Goal: Navigation & Orientation: Find specific page/section

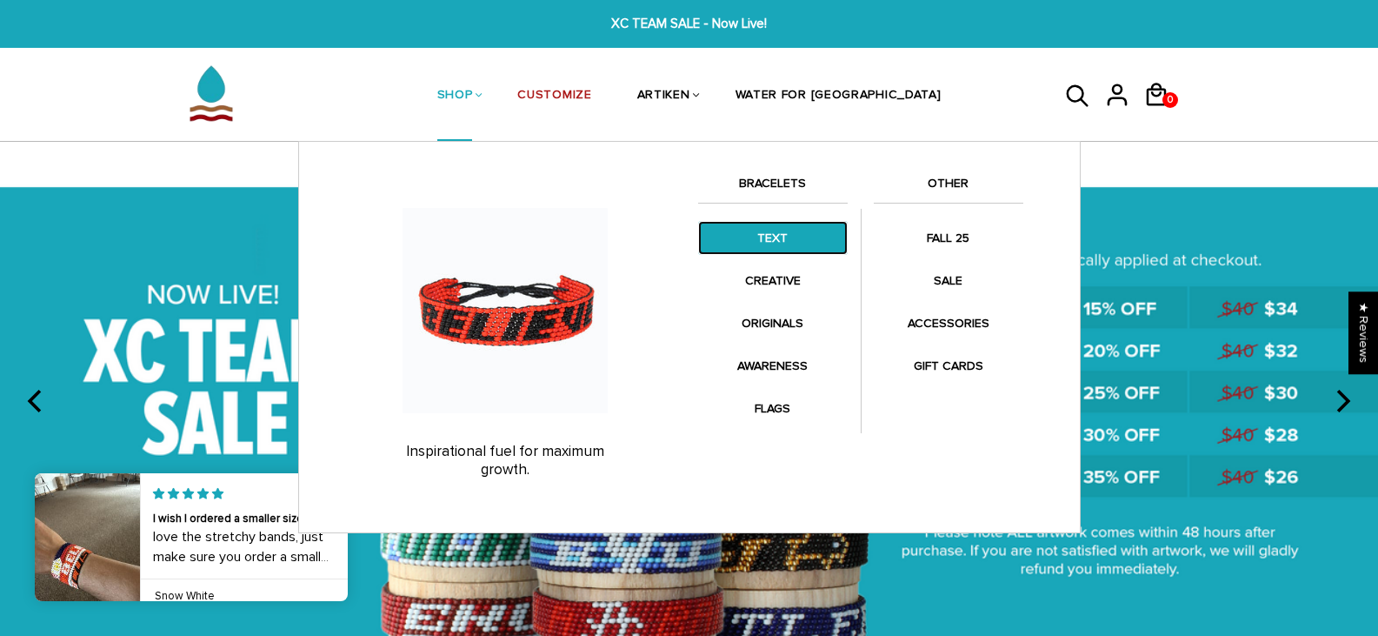
click at [772, 243] on link "TEXT" at bounding box center [773, 238] width 150 height 34
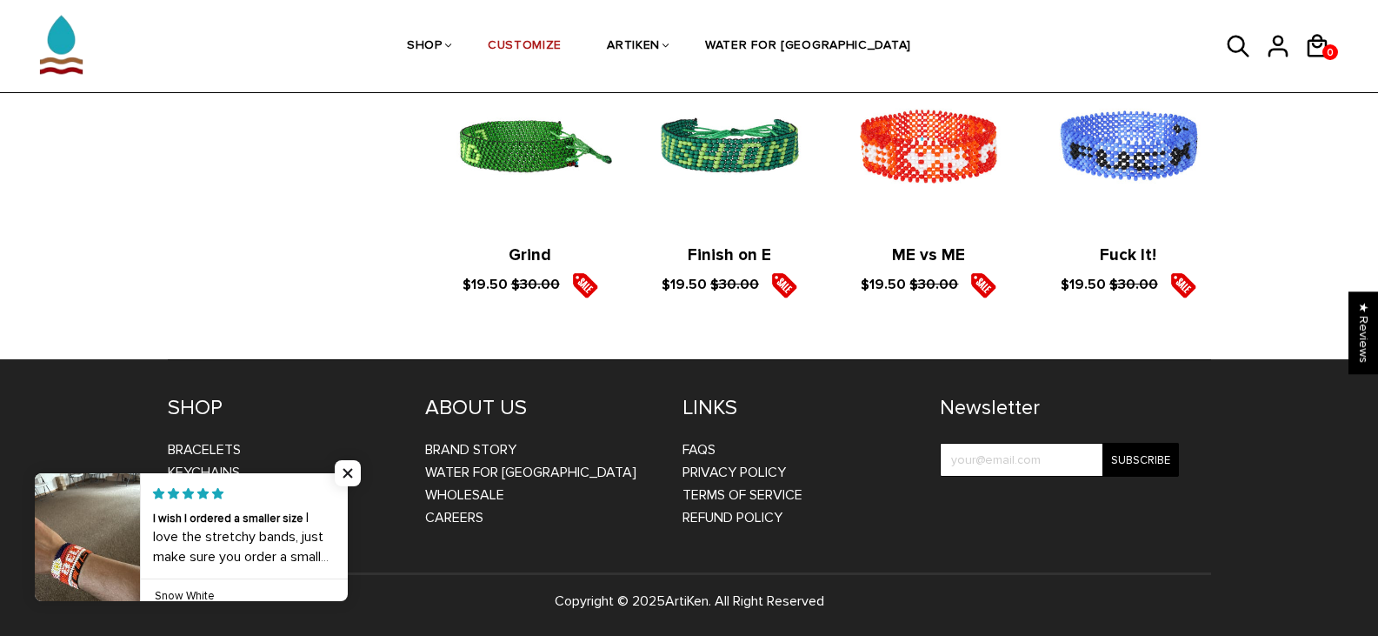
scroll to position [2276, 0]
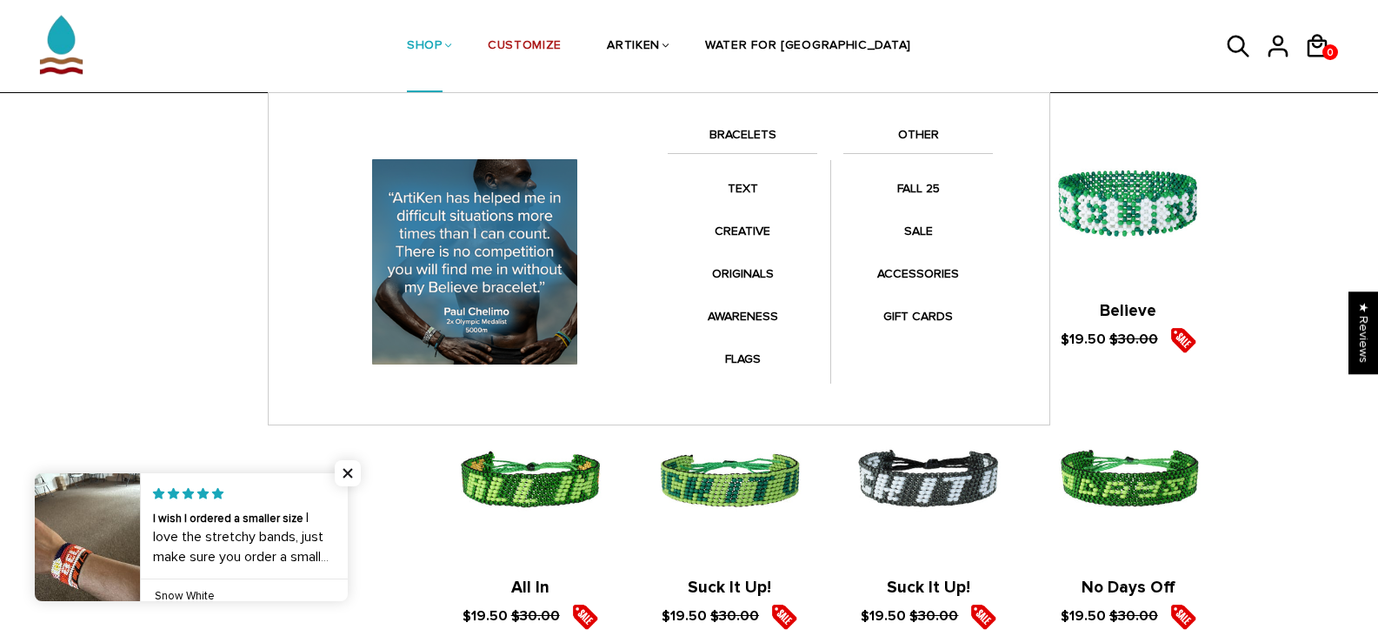
click at [465, 51] on li "SHOP BRACELETS TEXT Inspirational fuel for maximum growth." at bounding box center [424, 46] width 81 height 92
click at [443, 46] on link "SHOP" at bounding box center [425, 47] width 36 height 92
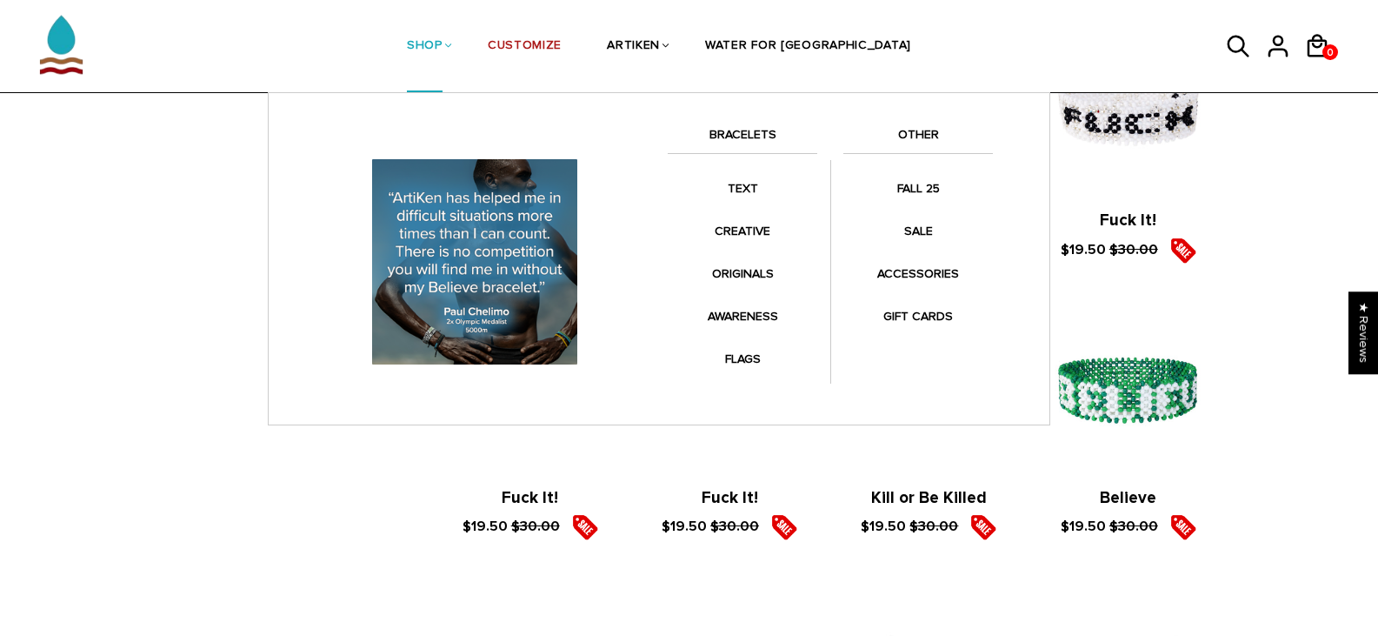
scroll to position [1581, 0]
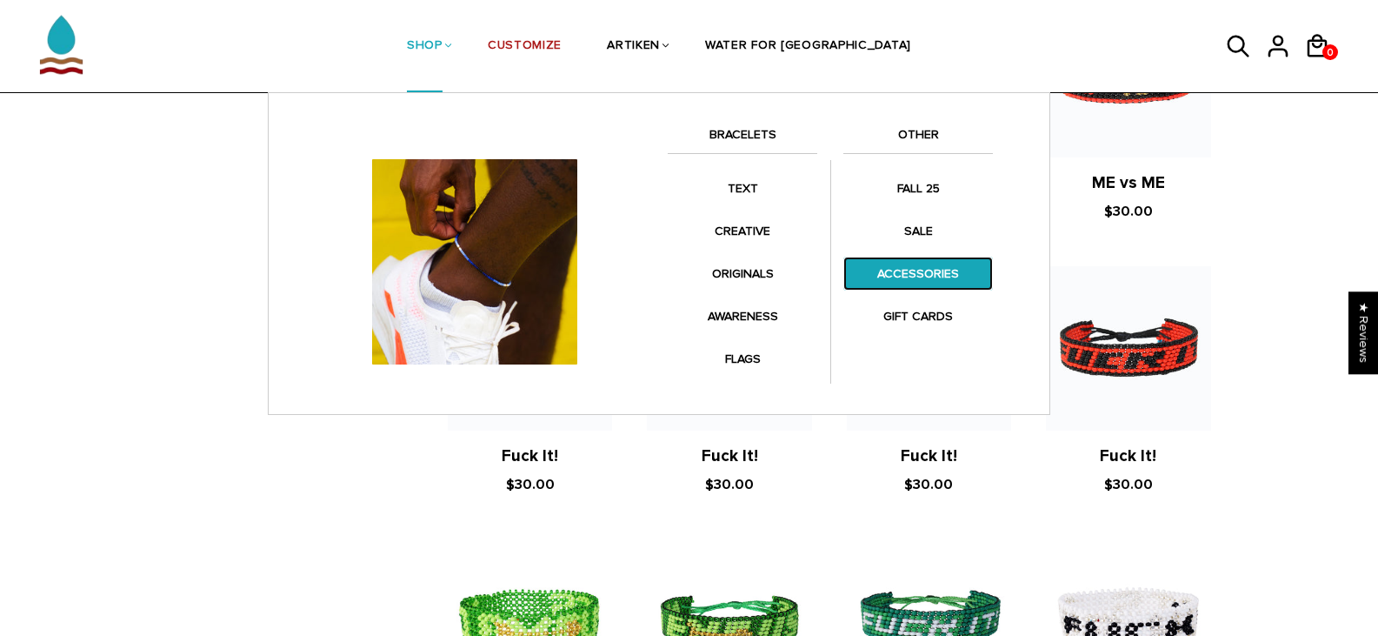
click at [898, 271] on link "ACCESSORIES" at bounding box center [918, 273] width 150 height 34
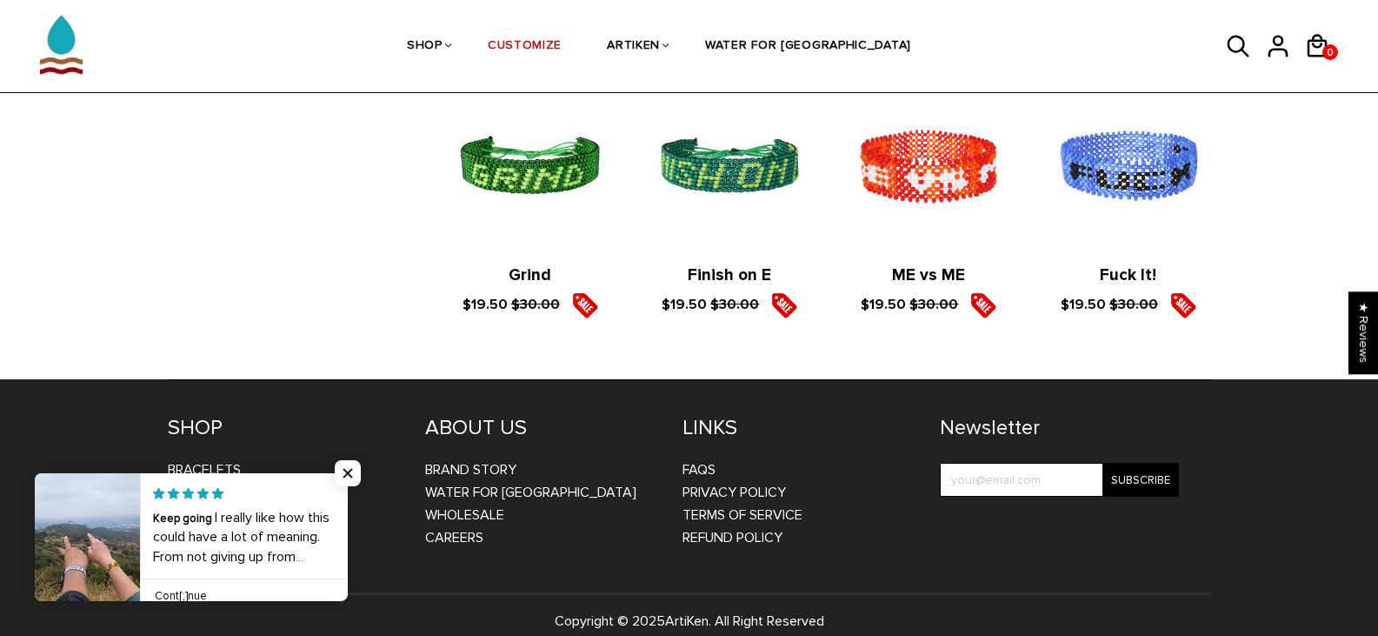
scroll to position [2885, 0]
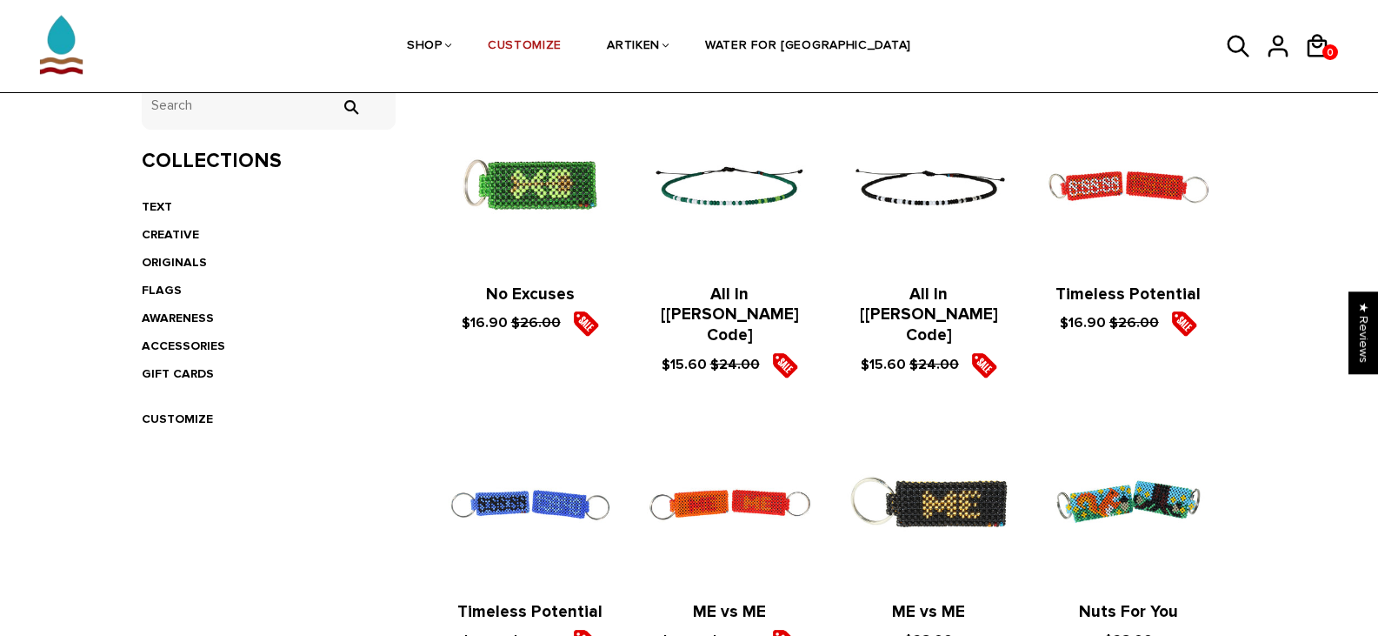
scroll to position [348, 0]
